Goal: Transaction & Acquisition: Purchase product/service

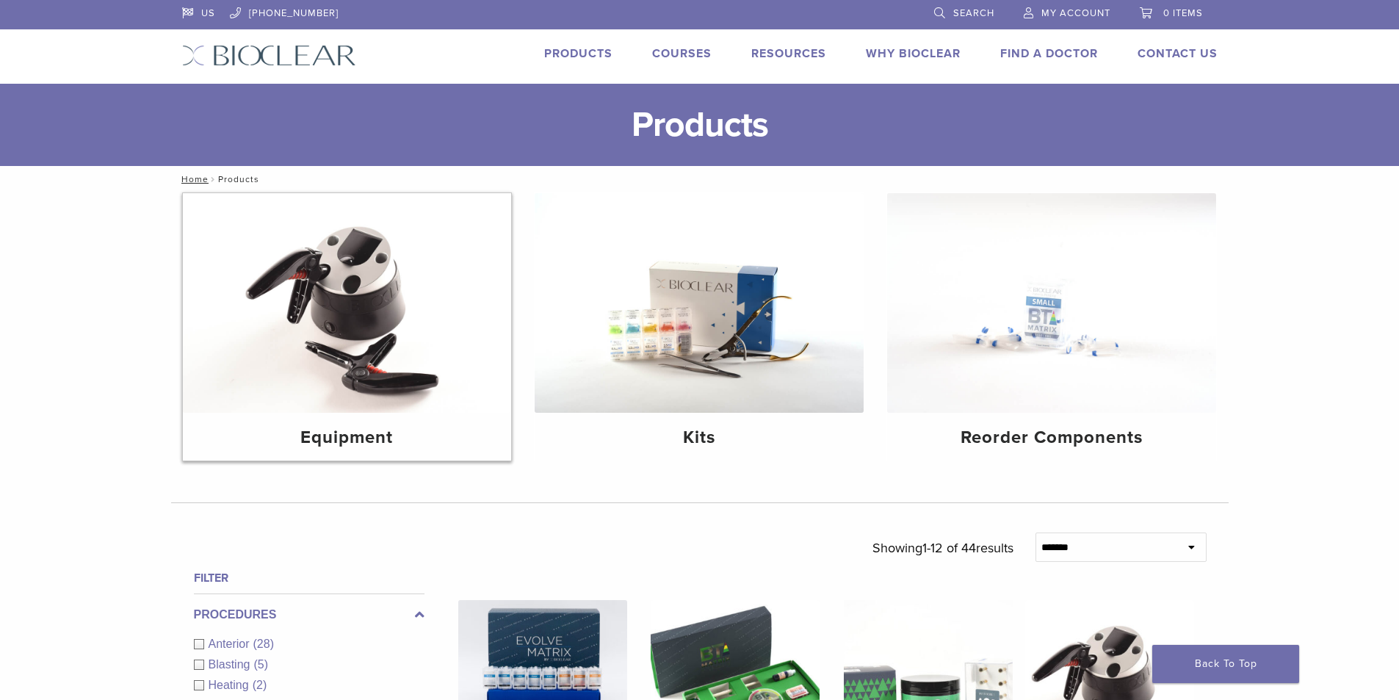
click at [301, 391] on img at bounding box center [347, 303] width 329 height 220
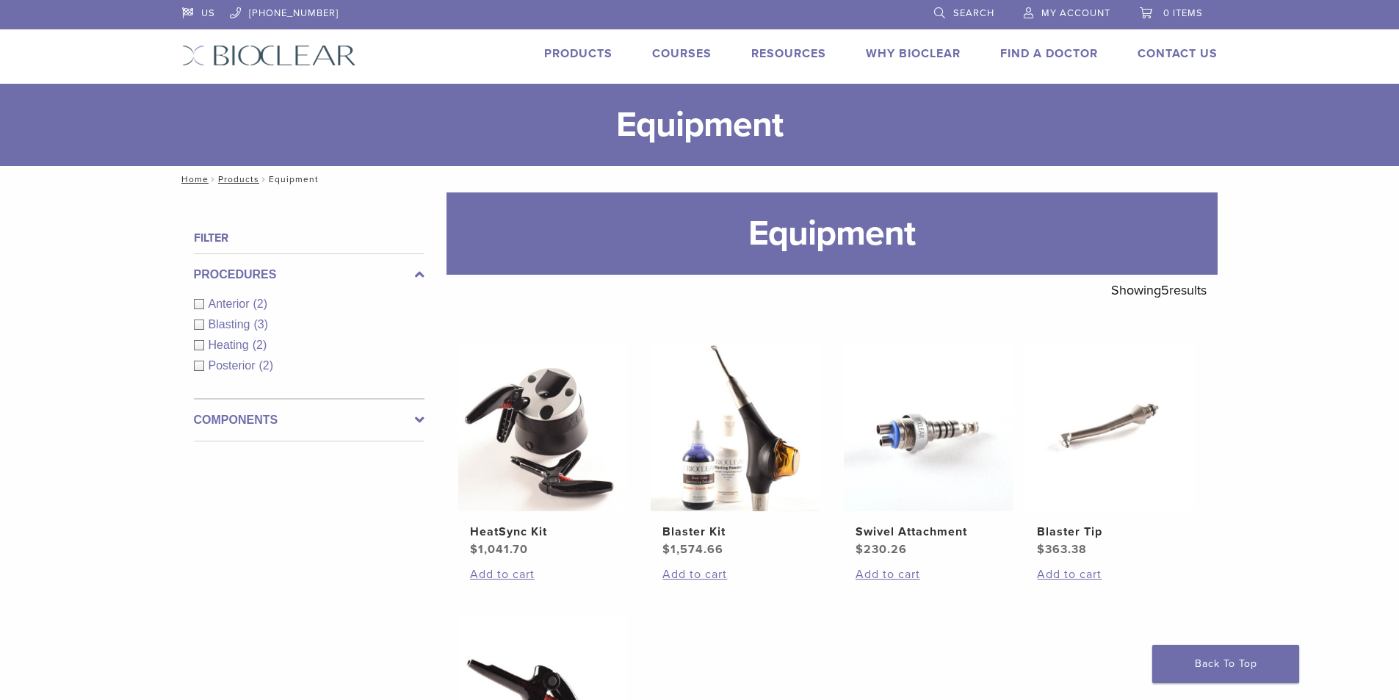
click at [237, 329] on span "Blasting" at bounding box center [232, 324] width 46 height 12
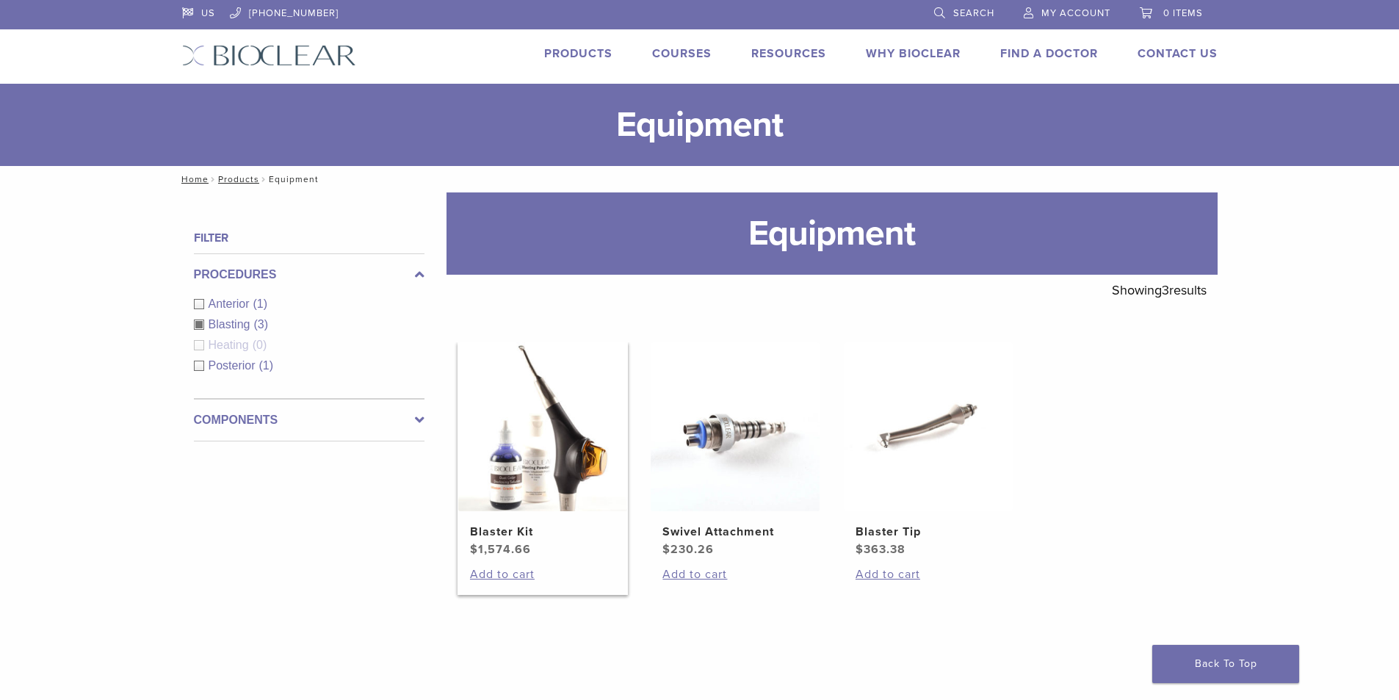
click at [533, 518] on link "Blaster Kit $ 1,574.66" at bounding box center [543, 450] width 171 height 216
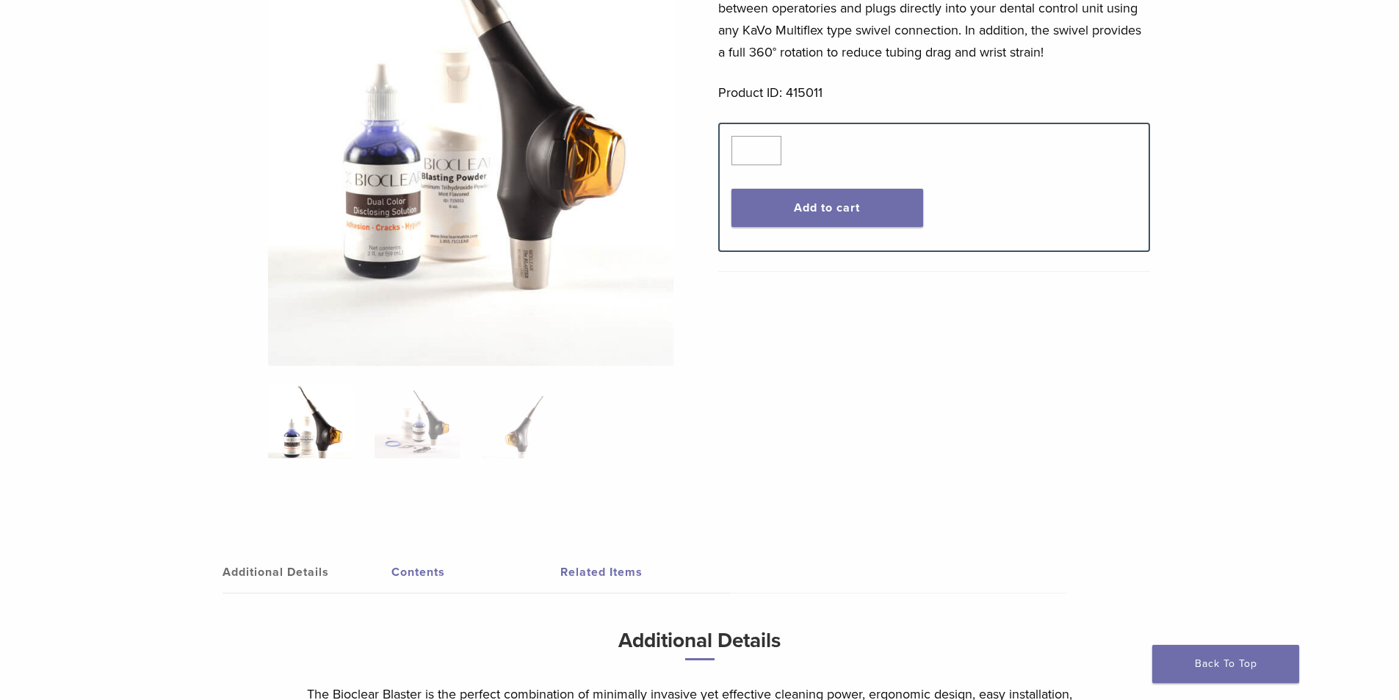
scroll to position [367, 0]
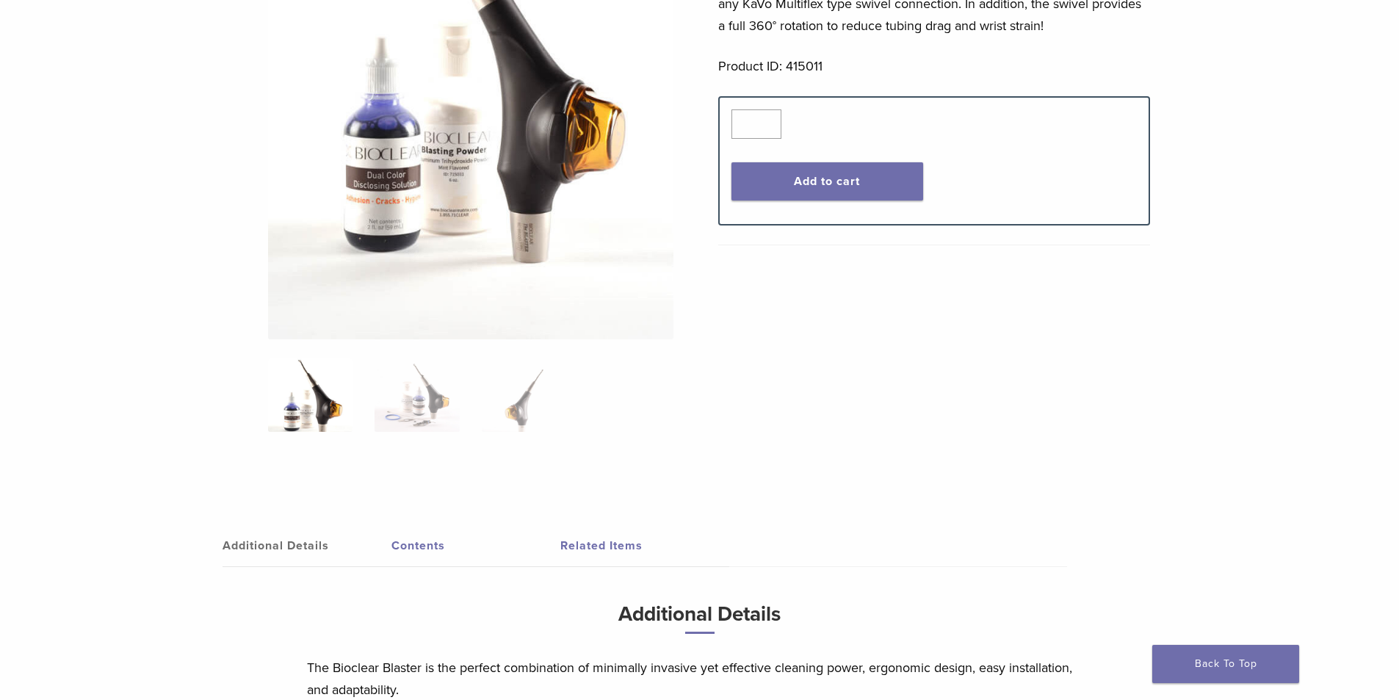
click at [584, 542] on link "Related Items" at bounding box center [644, 545] width 169 height 41
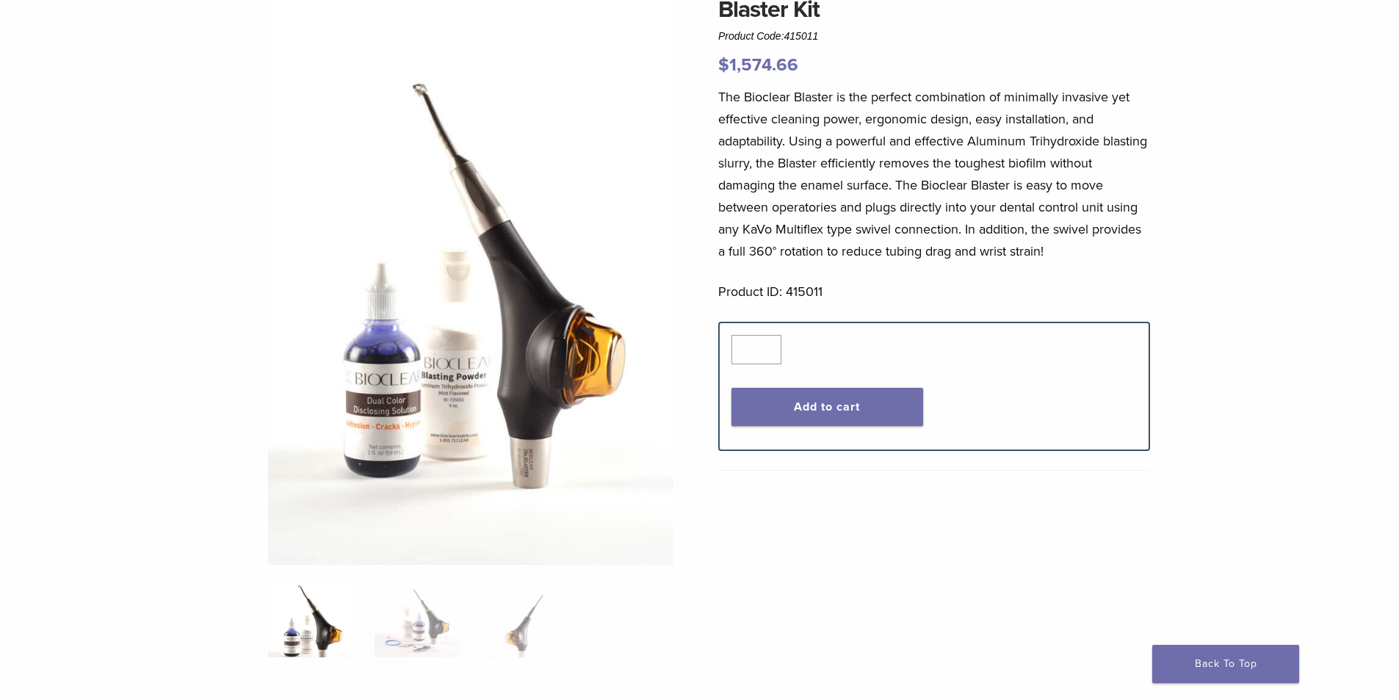
scroll to position [0, 0]
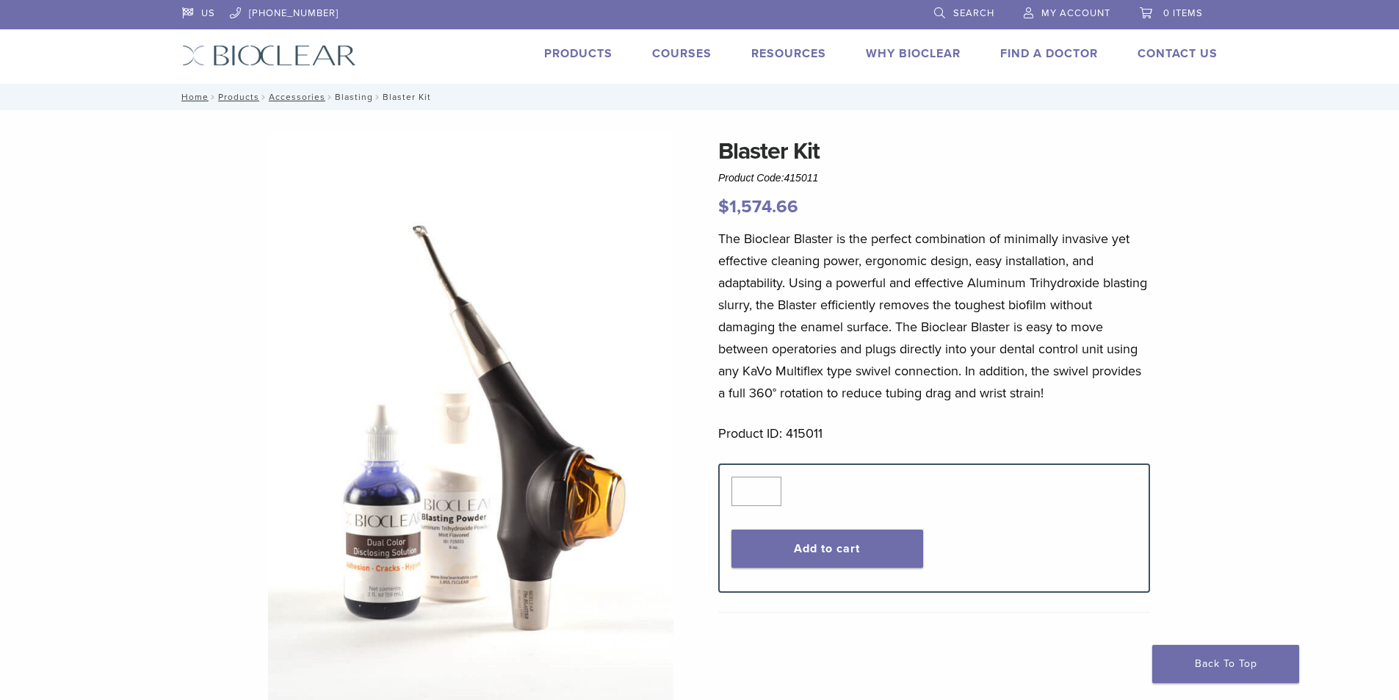
click at [354, 96] on link "Blasting" at bounding box center [354, 97] width 38 height 10
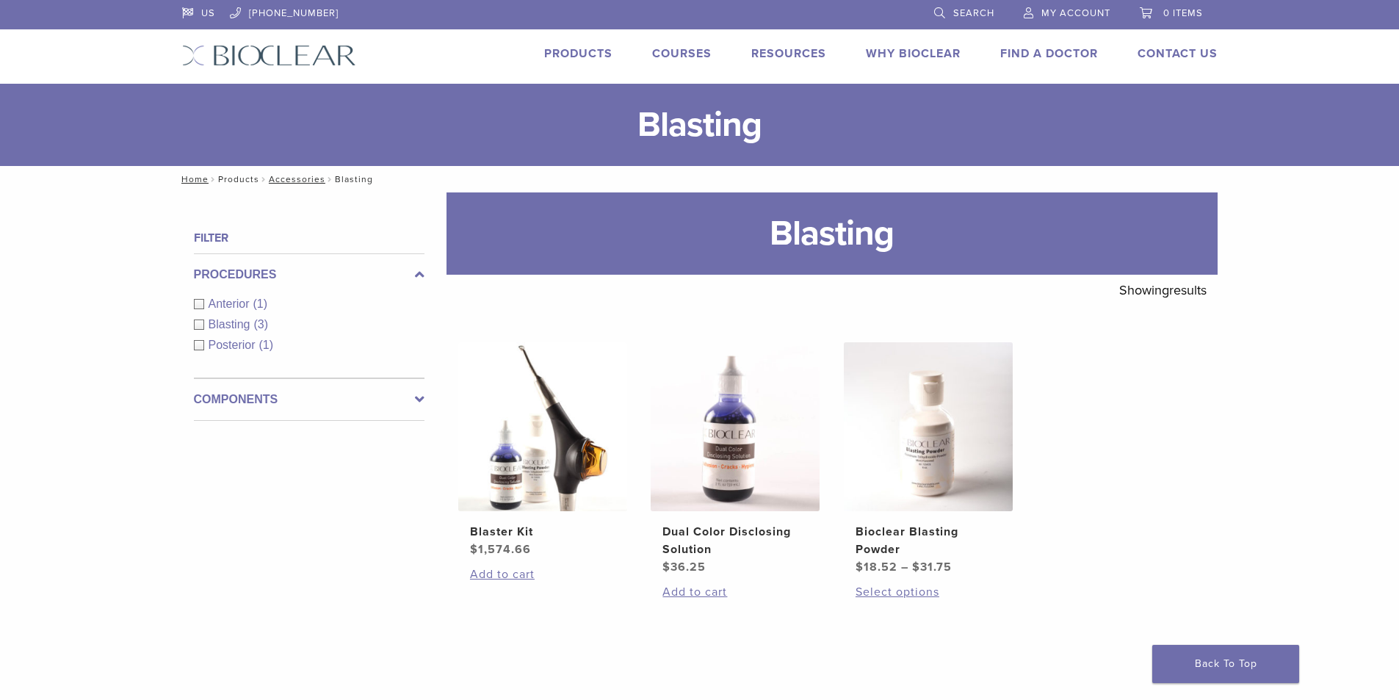
click at [236, 179] on link "Products" at bounding box center [238, 179] width 41 height 10
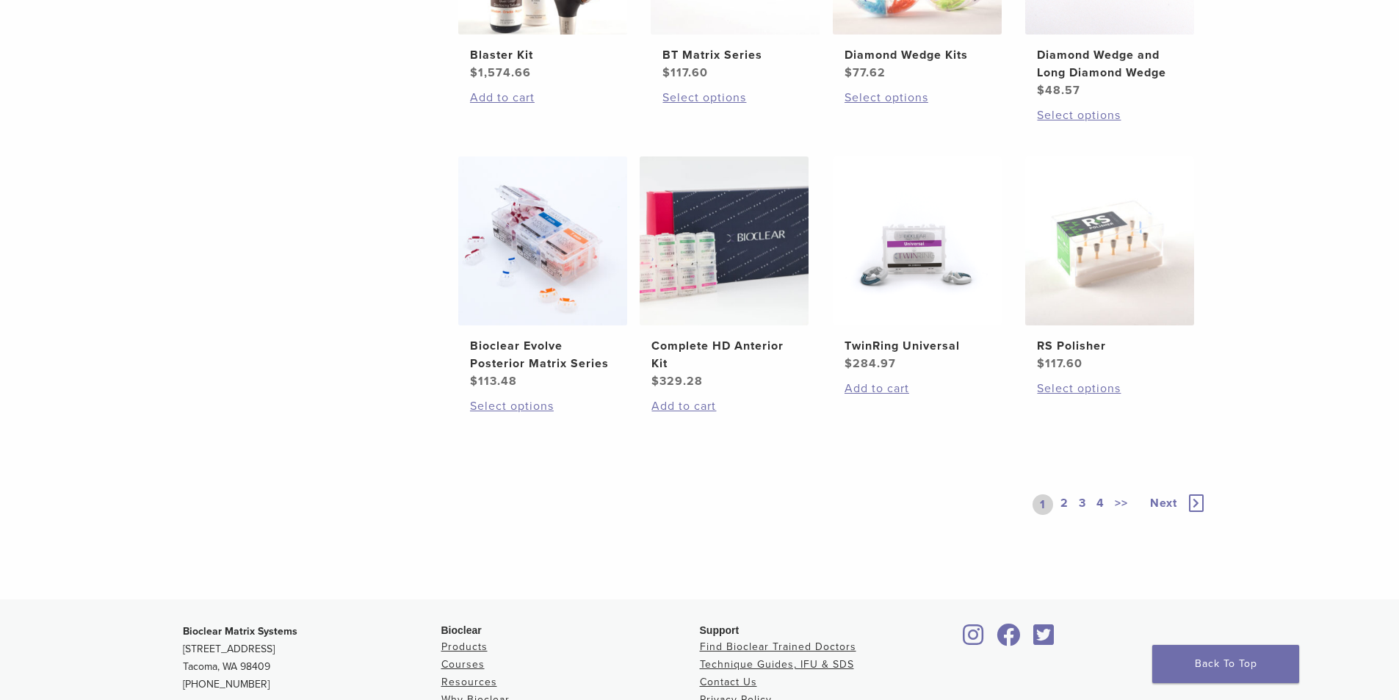
scroll to position [1249, 0]
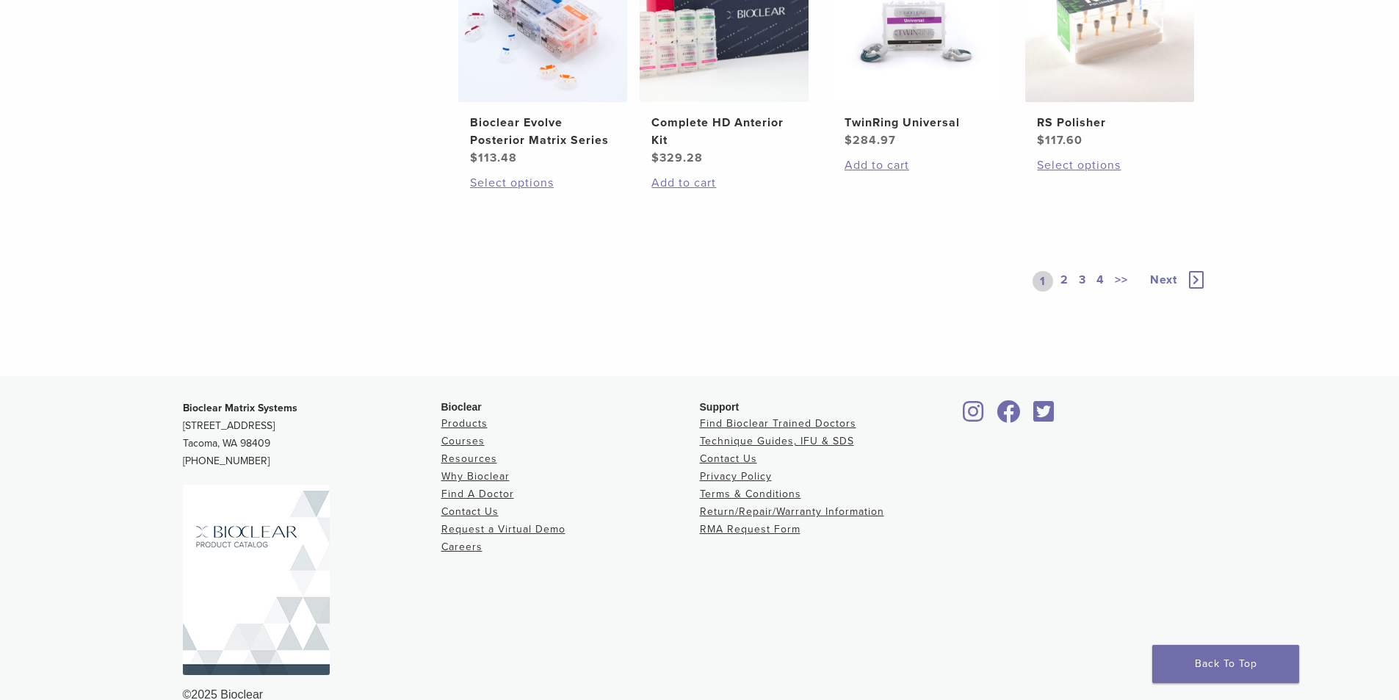
click at [1099, 281] on link "4" at bounding box center [1101, 281] width 14 height 21
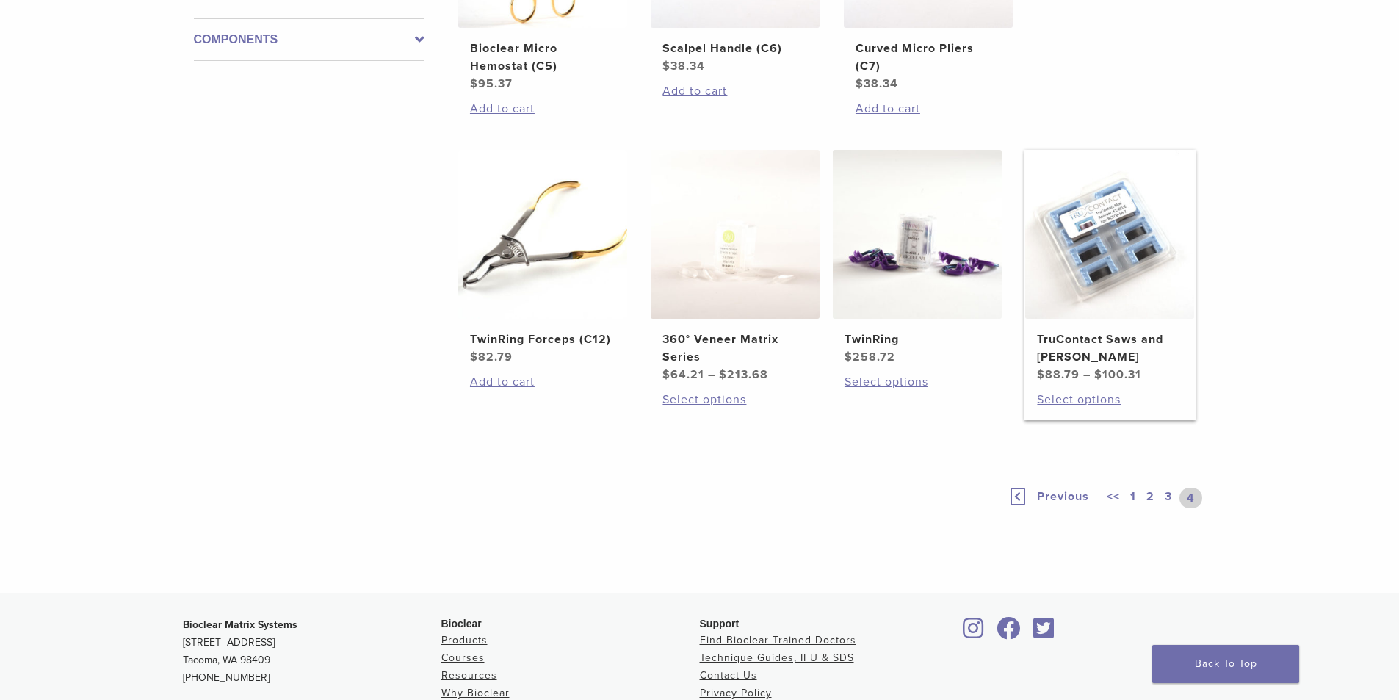
scroll to position [765, 0]
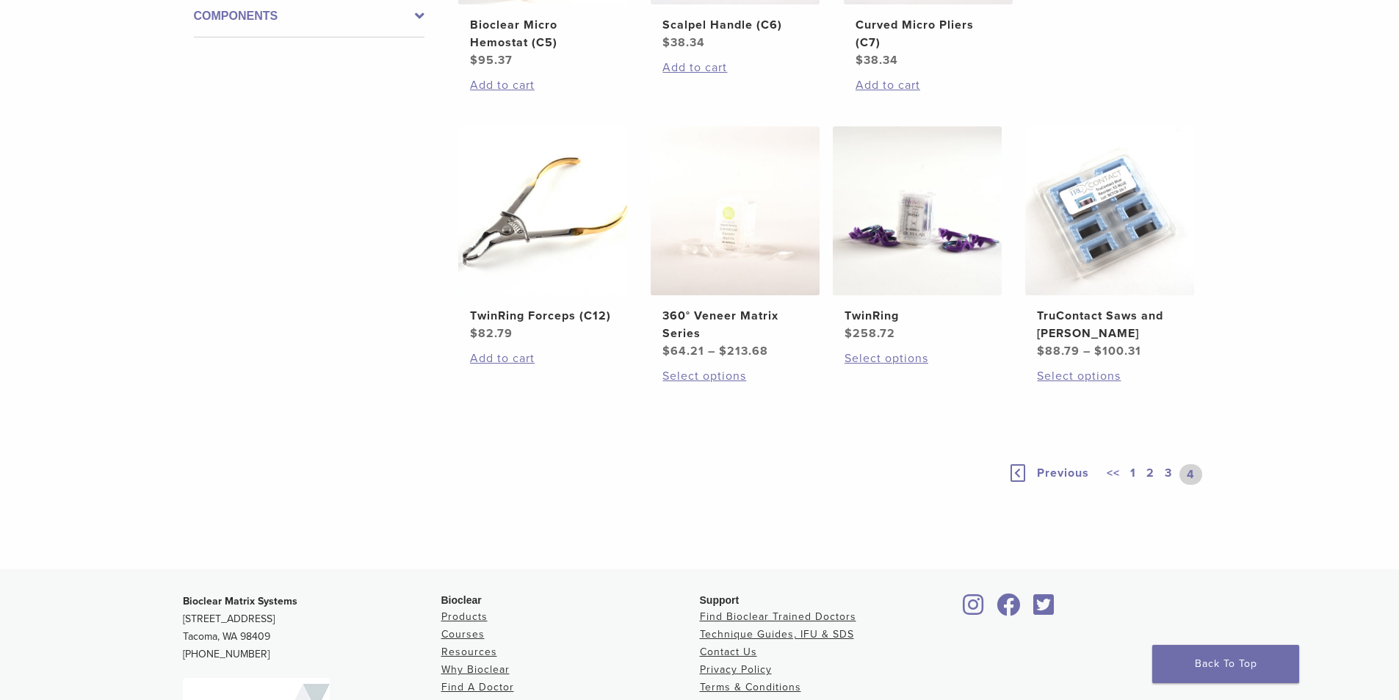
click at [1167, 470] on link "3" at bounding box center [1168, 474] width 13 height 21
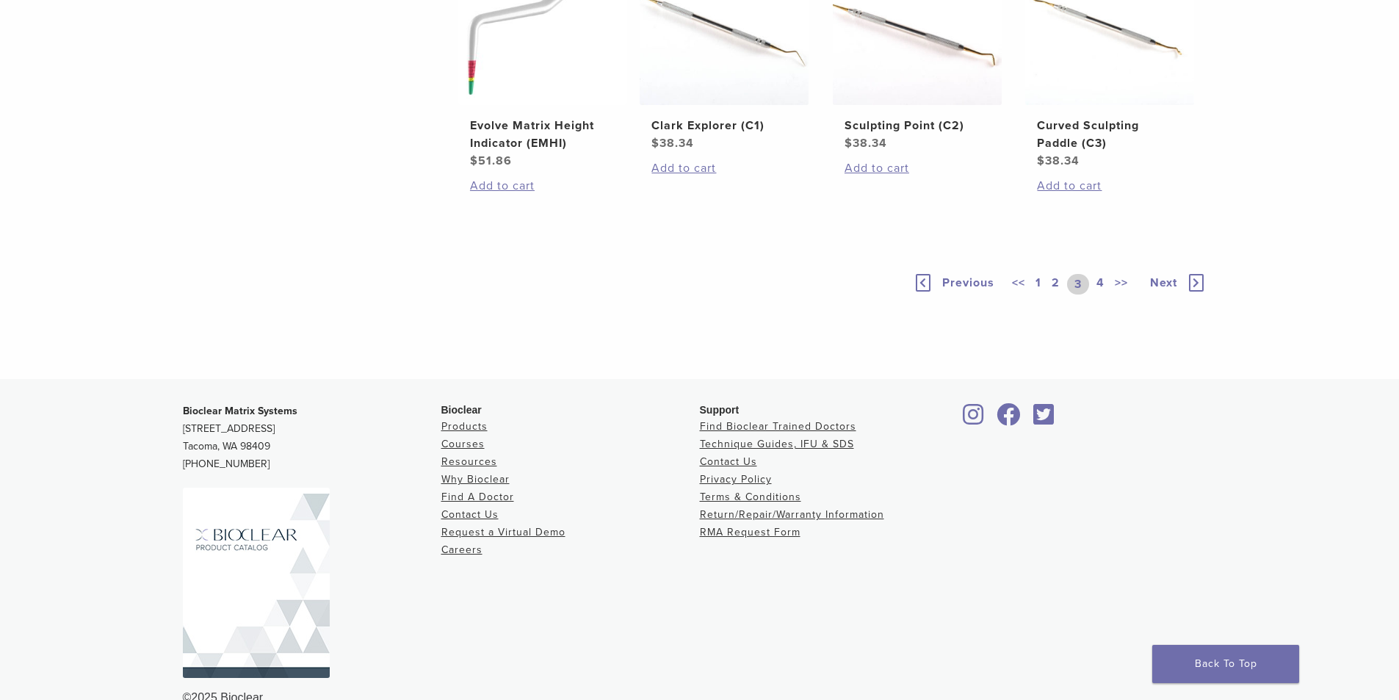
scroll to position [1132, 0]
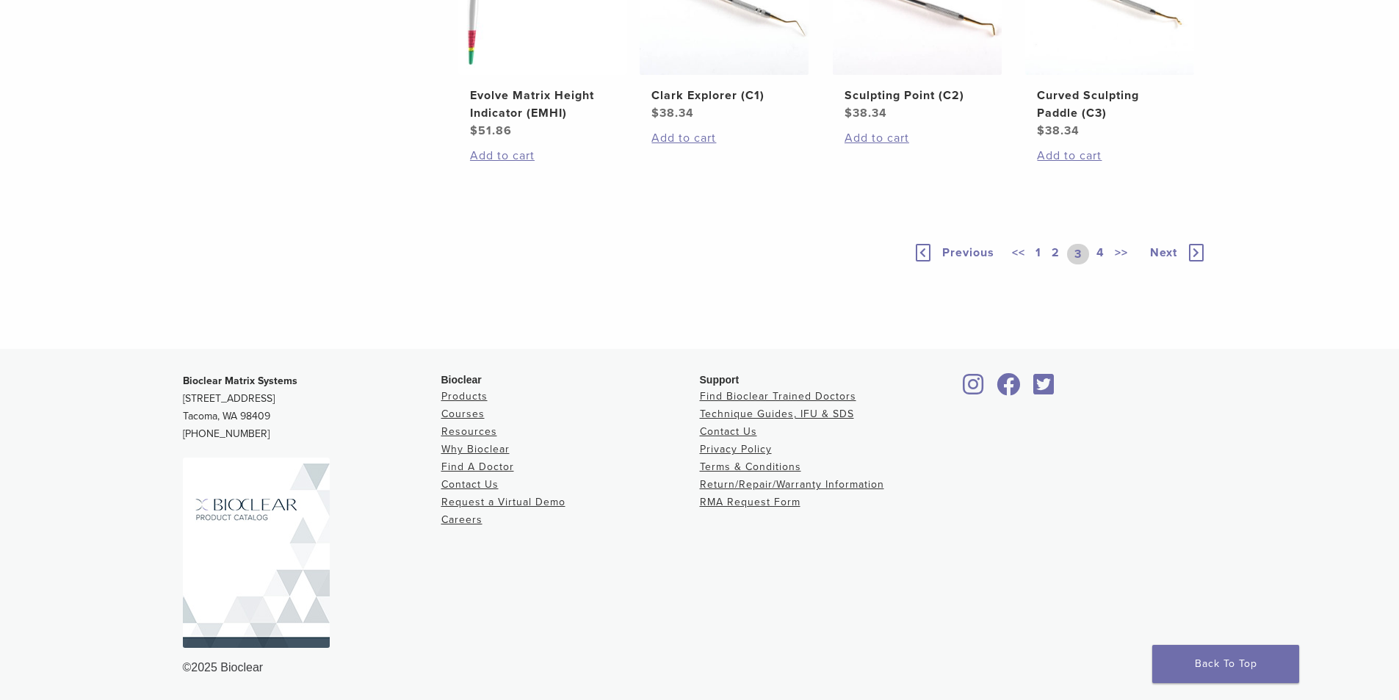
click at [1053, 264] on link "2" at bounding box center [1056, 254] width 14 height 21
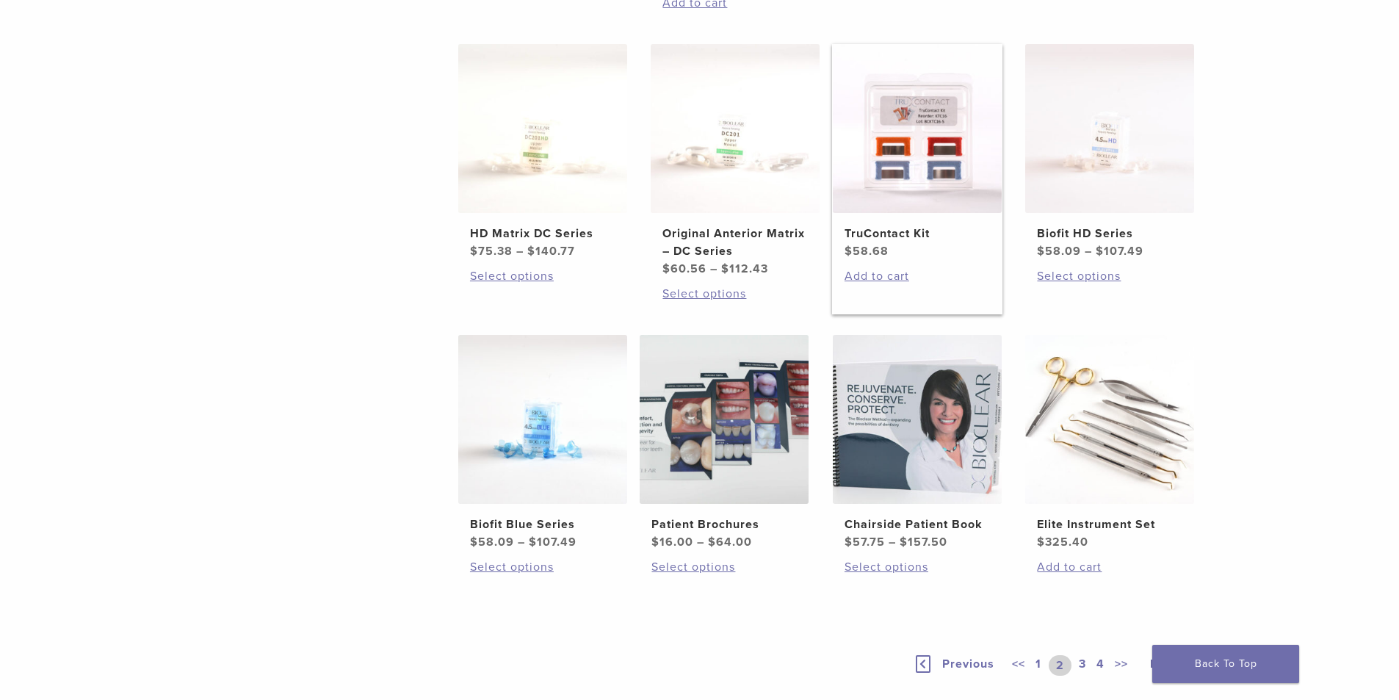
scroll to position [955, 0]
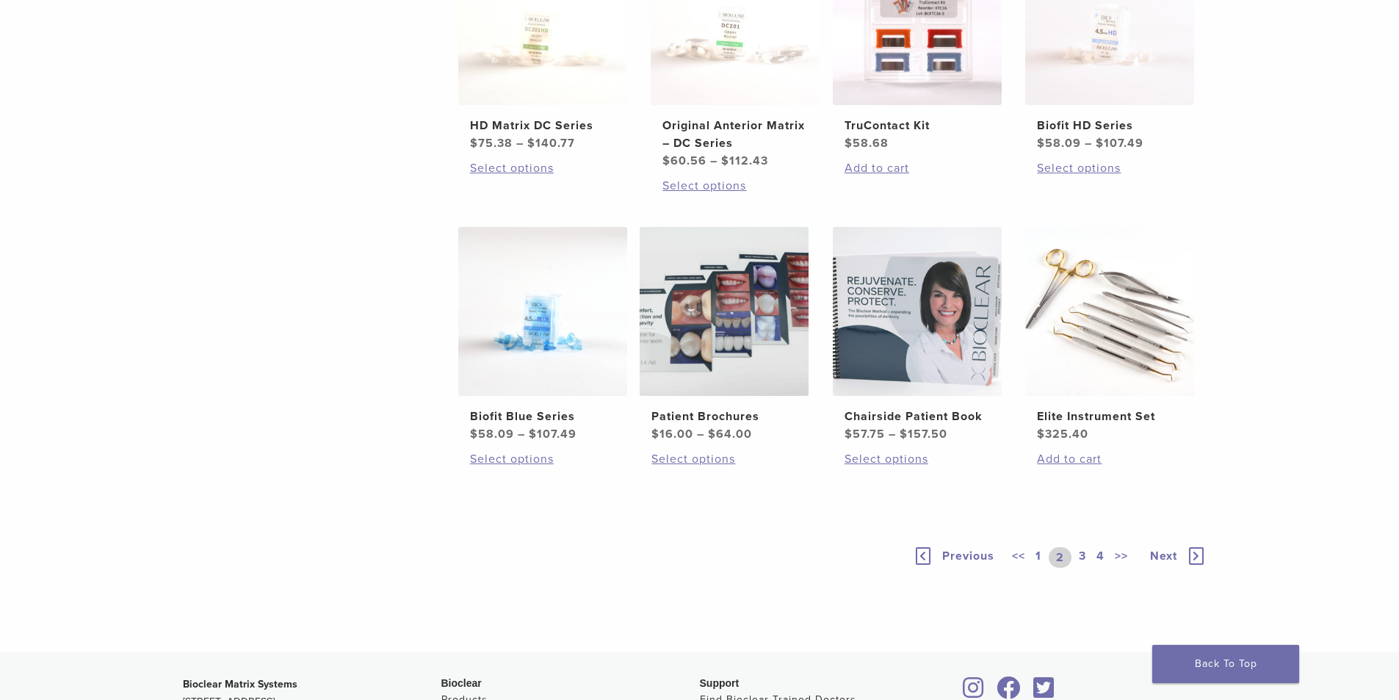
click at [1039, 555] on link "1" at bounding box center [1039, 557] width 12 height 21
